Goal: Navigation & Orientation: Go to known website

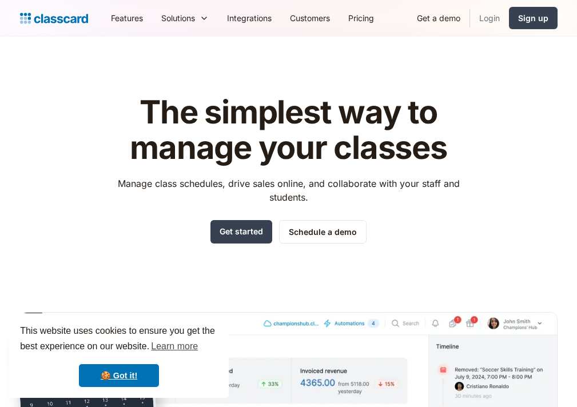
click at [480, 19] on link "Login" at bounding box center [489, 18] width 39 height 26
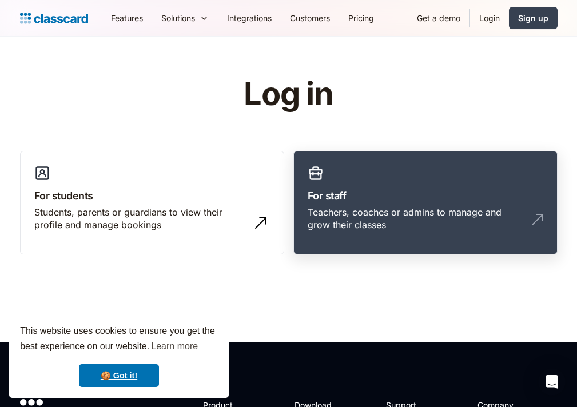
click at [356, 177] on link "For staff Teachers, coaches or admins to manage and grow their classes" at bounding box center [425, 203] width 264 height 104
